Goal: Obtain resource: Obtain resource

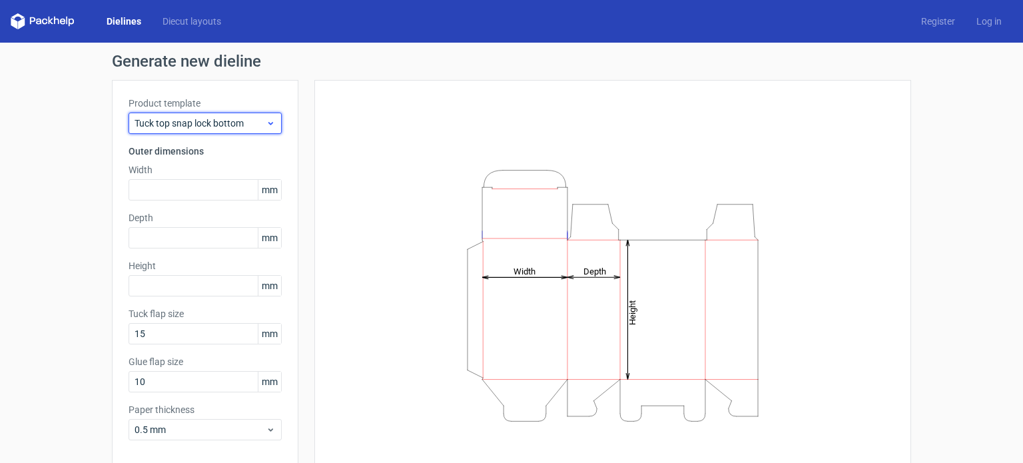
click at [186, 122] on span "Tuck top snap lock bottom" at bounding box center [200, 123] width 131 height 13
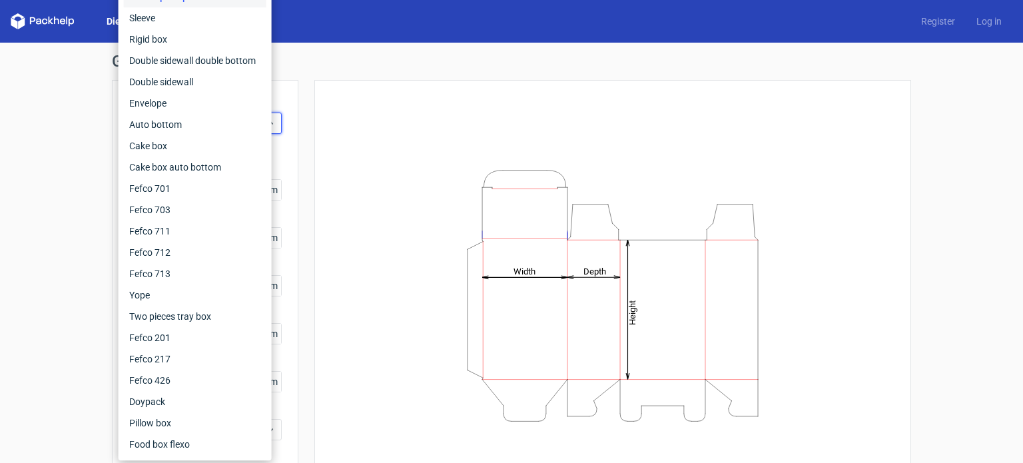
click at [290, 157] on div "Product template Tuck top snap lock bottom Outer dimensions Width mm Depth mm H…" at bounding box center [205, 274] width 186 height 388
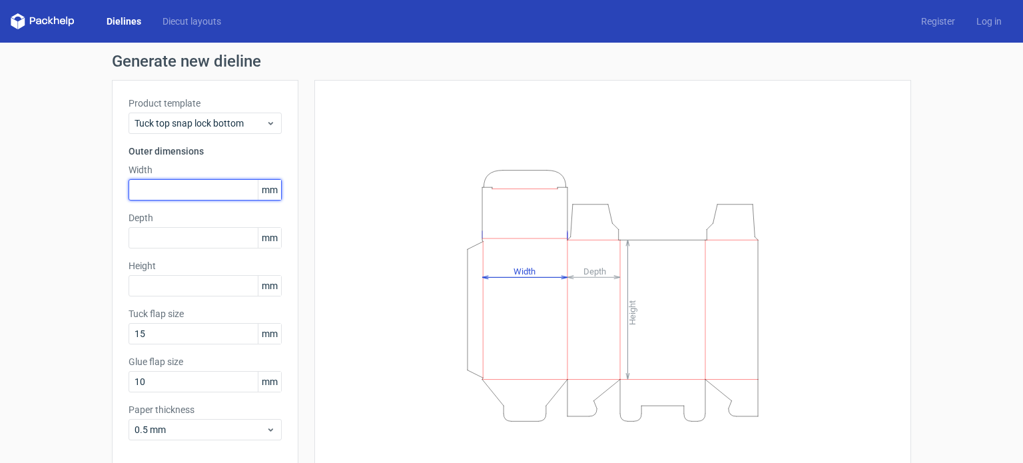
click at [200, 191] on input "text" at bounding box center [205, 189] width 153 height 21
type input "30"
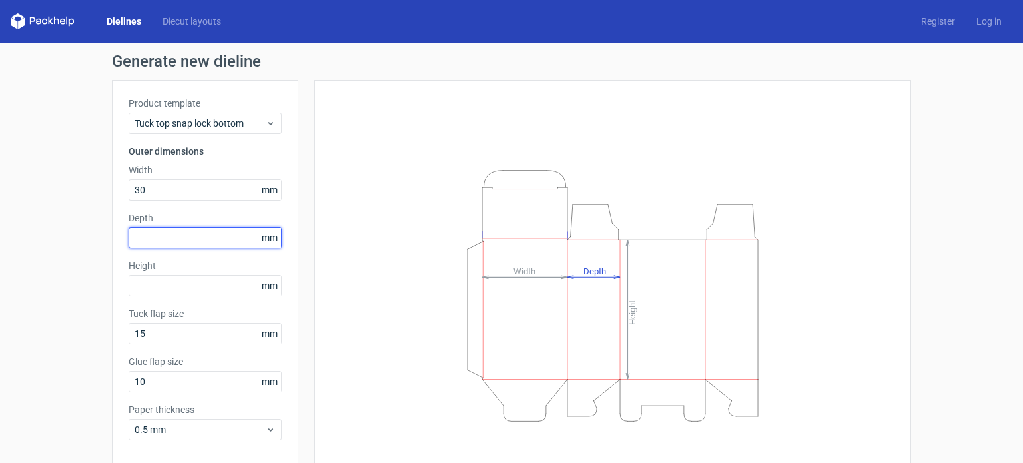
click at [228, 232] on input "text" at bounding box center [205, 237] width 153 height 21
type input "30"
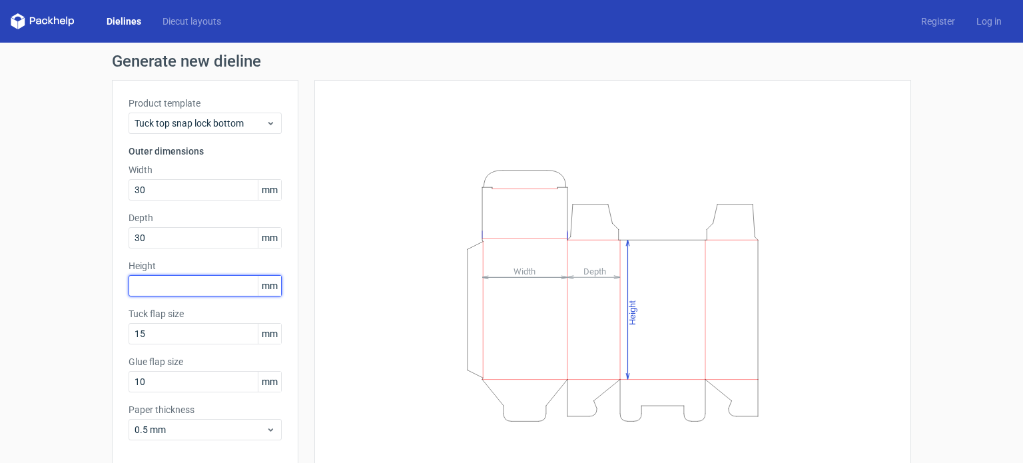
click at [165, 288] on input "text" at bounding box center [205, 285] width 153 height 21
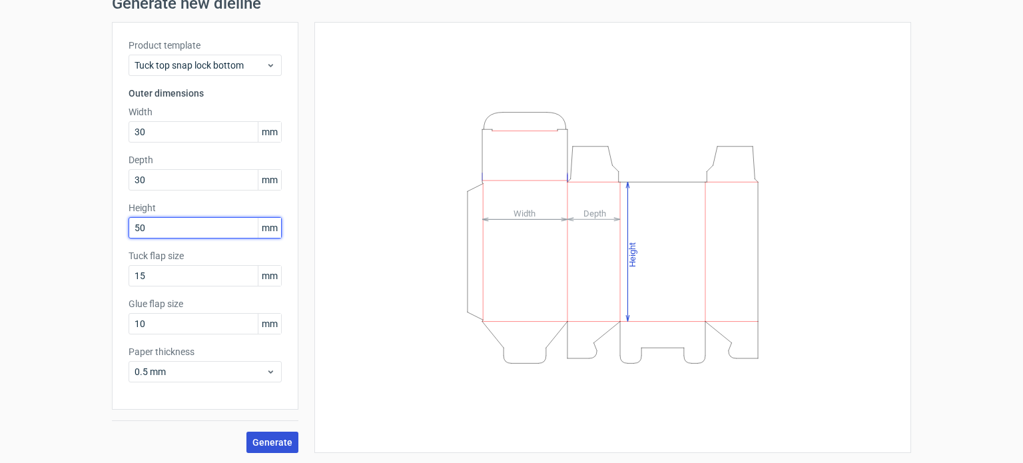
type input "50"
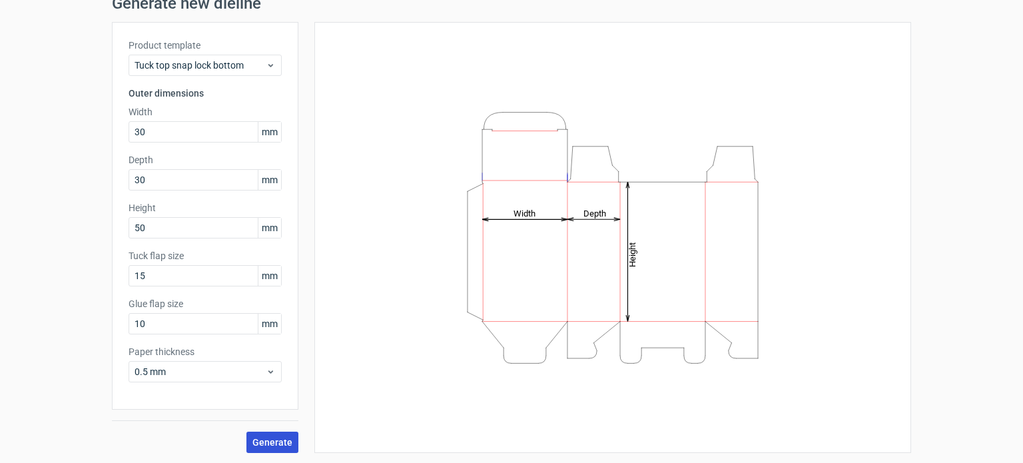
click at [267, 444] on span "Generate" at bounding box center [272, 442] width 40 height 9
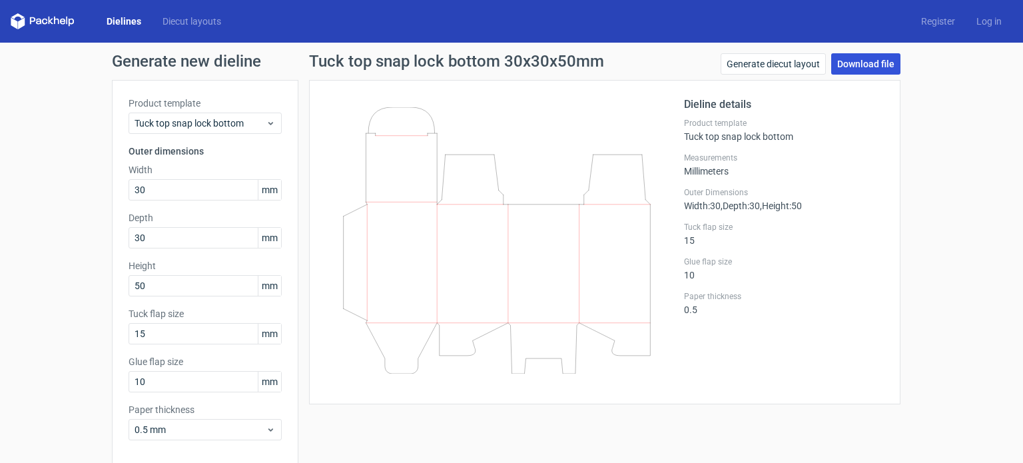
click at [848, 70] on link "Download file" at bounding box center [865, 63] width 69 height 21
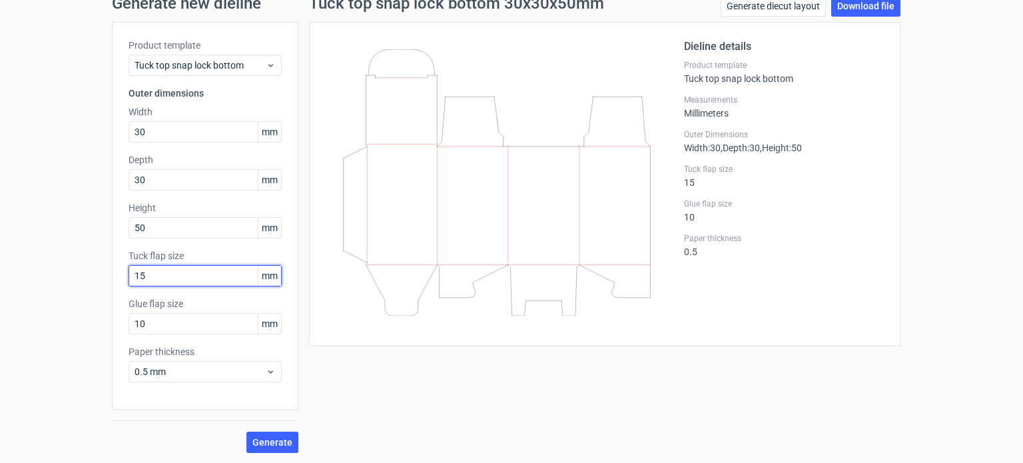
click at [218, 268] on input "15" at bounding box center [205, 275] width 153 height 21
click at [257, 439] on span "Generate" at bounding box center [272, 442] width 40 height 9
click at [184, 270] on input "14" at bounding box center [205, 275] width 153 height 21
type input "15"
click at [277, 438] on span "Generate" at bounding box center [272, 442] width 40 height 9
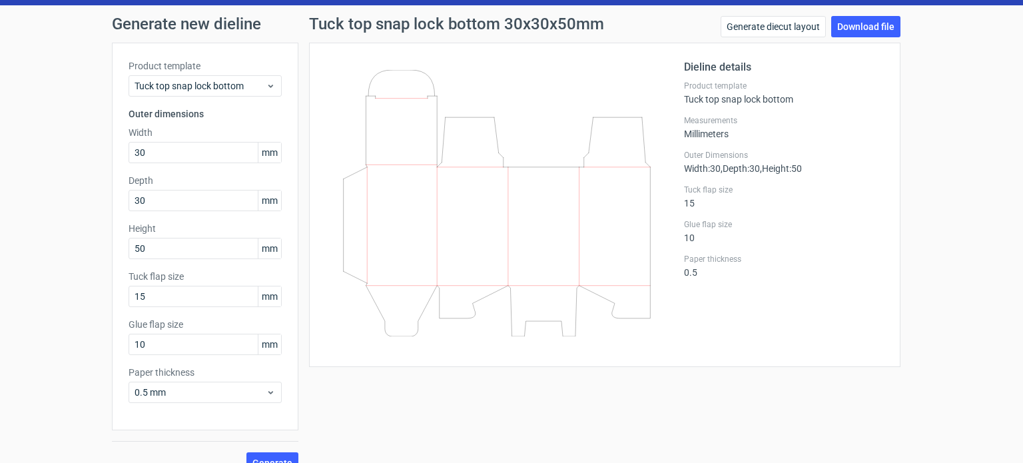
scroll to position [37, 0]
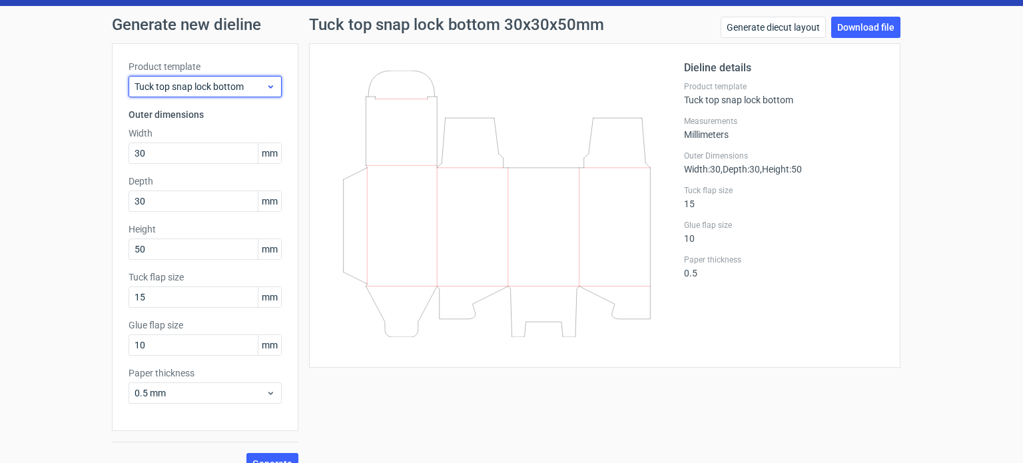
click at [213, 82] on span "Tuck top snap lock bottom" at bounding box center [200, 86] width 131 height 13
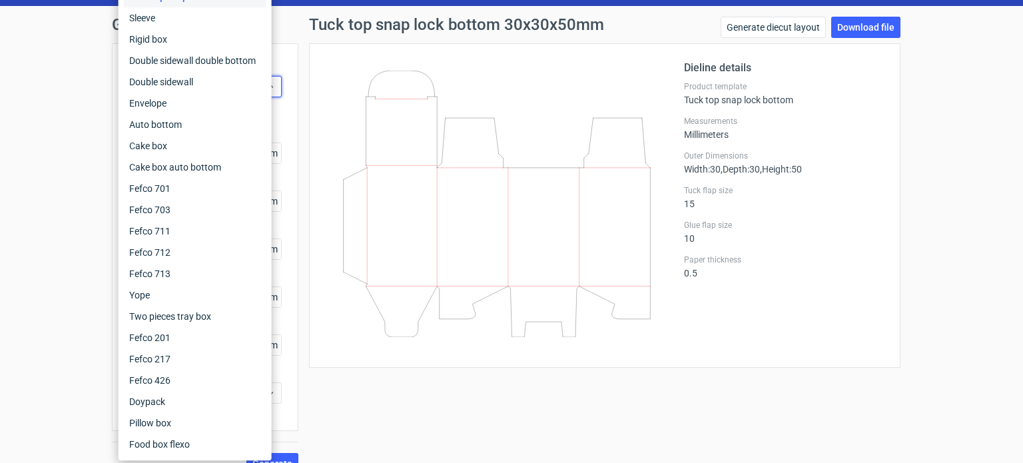
click at [352, 415] on div "Tuck top snap lock bottom 30x30x50mm Generate diecut layout Download file Dieli…" at bounding box center [604, 246] width 613 height 458
